Goal: Navigation & Orientation: Go to known website

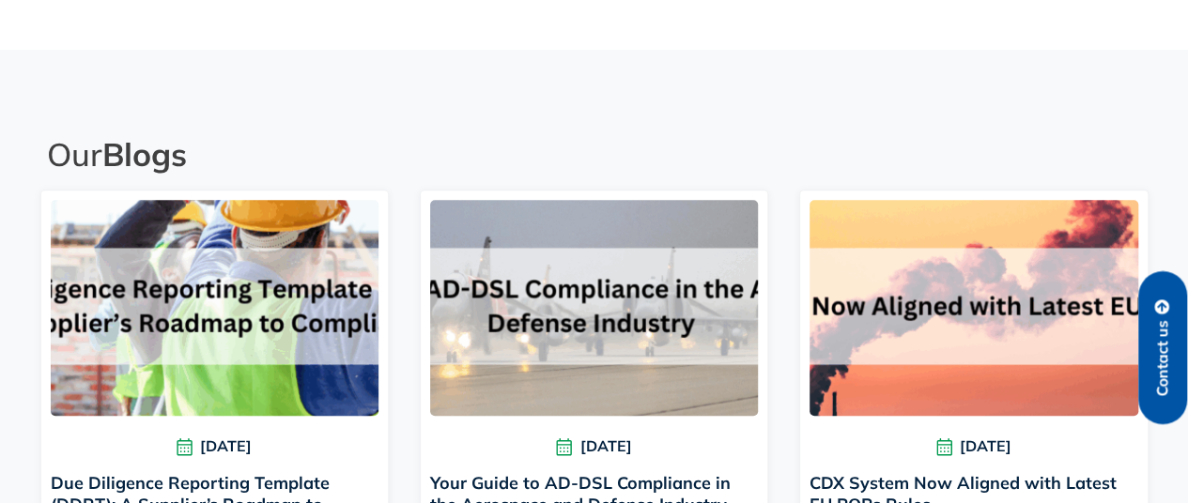
scroll to position [1331, 0]
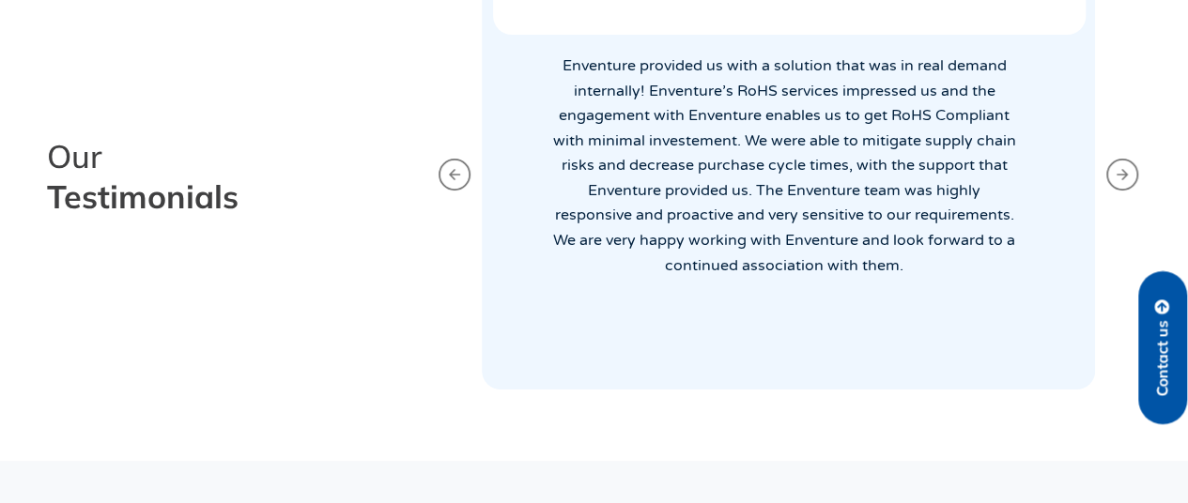
scroll to position [5622, 0]
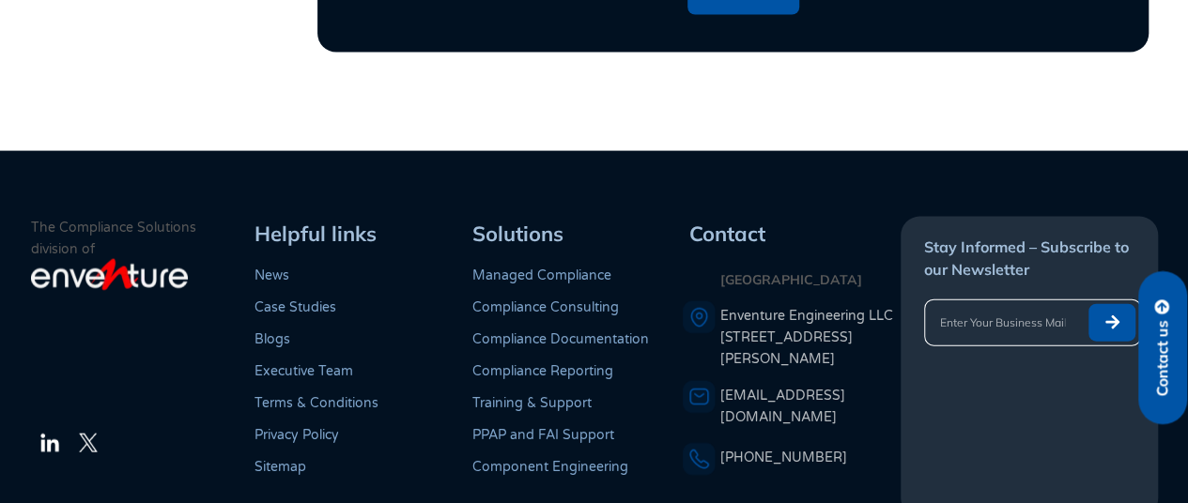
scroll to position [1949, 0]
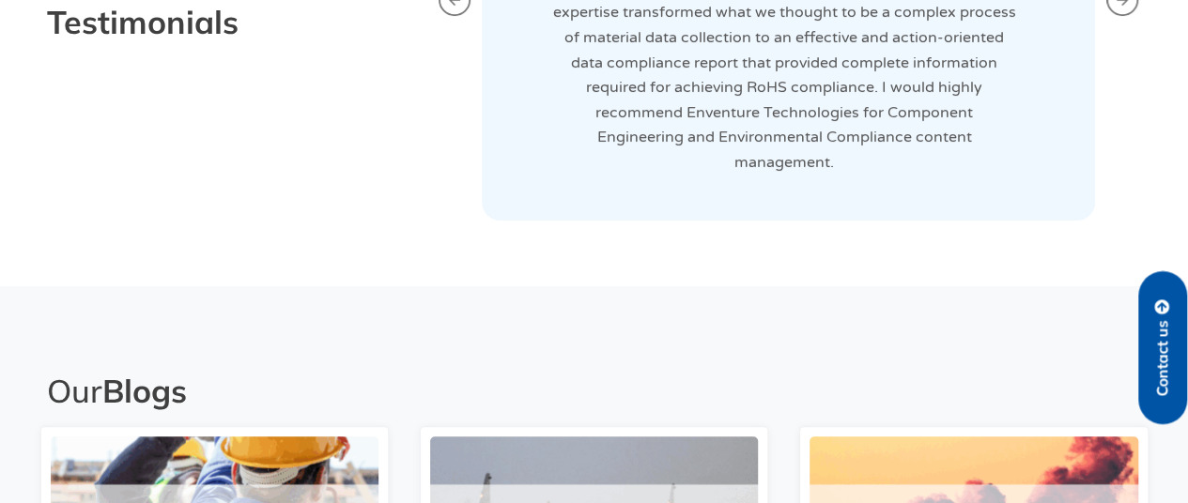
scroll to position [5622, 0]
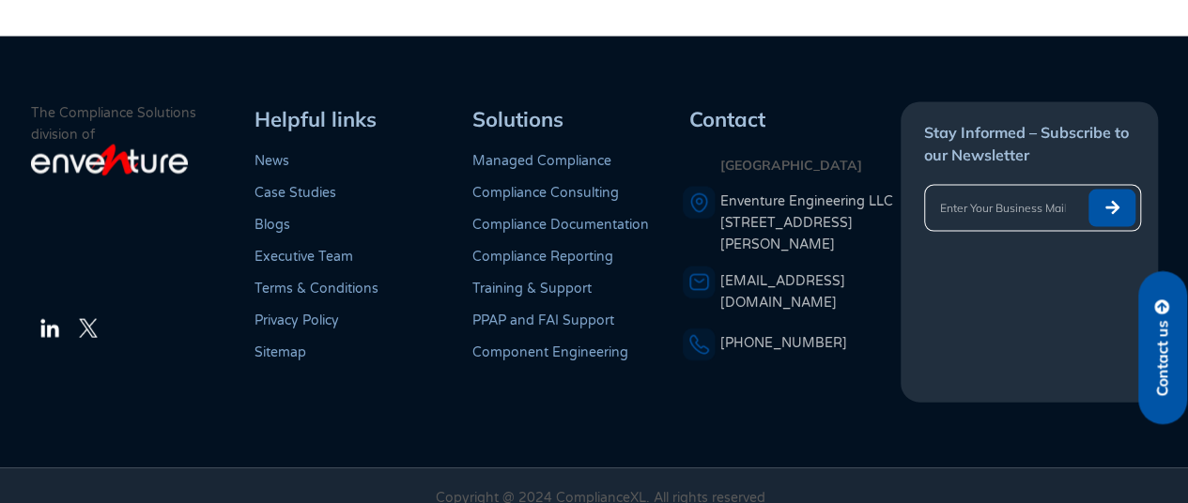
scroll to position [5463, 0]
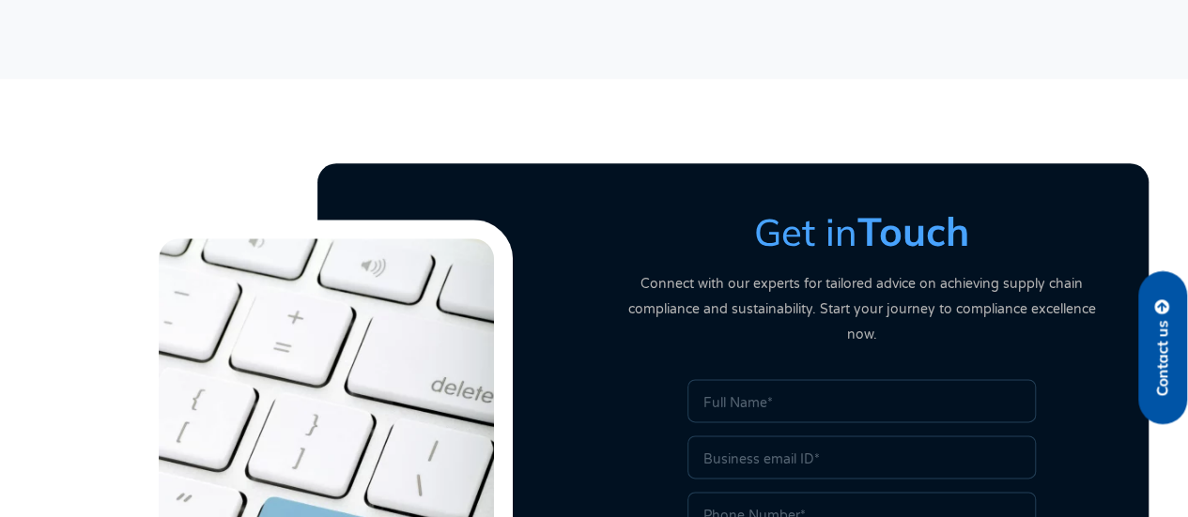
scroll to position [115, 0]
